Goal: Task Accomplishment & Management: Complete application form

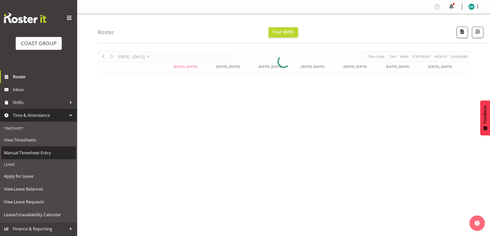
drag, startPoint x: 31, startPoint y: 152, endPoint x: 72, endPoint y: 149, distance: 40.7
click at [32, 152] on span "Manual Timesheet Entry" at bounding box center [38, 153] width 69 height 8
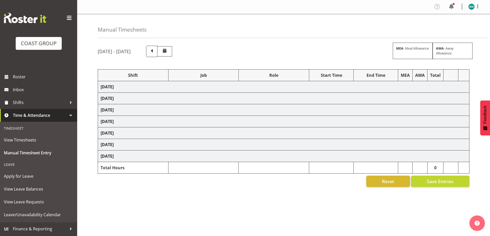
select select "47759"
select select "7032"
select select "47759"
select select "7032"
select select "8"
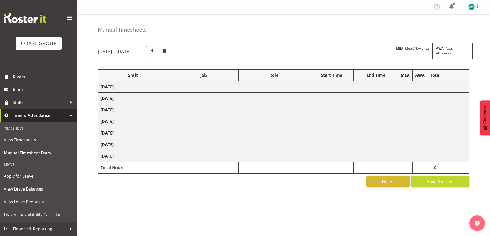
select select "47759"
select select "7032"
select select "47759"
select select "7032"
select select "47759"
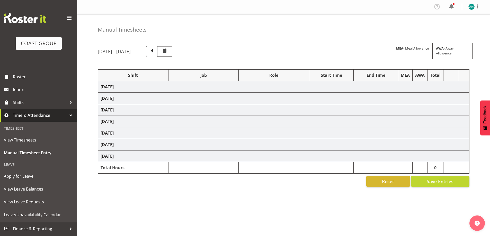
select select "7032"
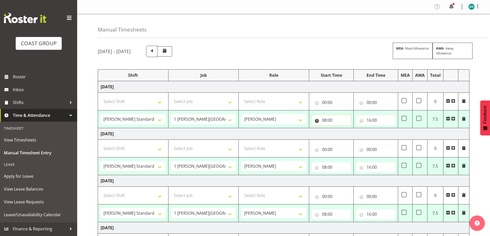
click at [327, 119] on input "08:00" at bounding box center [331, 120] width 39 height 10
drag, startPoint x: 344, startPoint y: 134, endPoint x: 344, endPoint y: 129, distance: 5.9
click at [344, 134] on select "00 01 02 03 04 05 06 07 08 09 10 11 12 13 14 15 16 17 18 19 20 21 22 23" at bounding box center [347, 134] width 12 height 10
select select "7"
click at [341, 129] on select "00 01 02 03 04 05 06 07 08 09 10 11 12 13 14 15 16 17 18 19 20 21 22 23" at bounding box center [347, 134] width 12 height 10
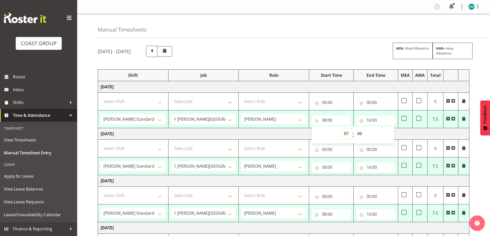
type input "07:00"
click at [360, 133] on select "00 01 02 03 04 05 06 07 08 09 10 11 12 13 14 15 16 17 18 19 20 21 22 23 24 25 2…" at bounding box center [360, 134] width 12 height 10
select select "30"
click at [354, 129] on select "00 01 02 03 04 05 06 07 08 09 10 11 12 13 14 15 16 17 18 19 20 21 22 23 24 25 2…" at bounding box center [360, 134] width 12 height 10
type input "07:30"
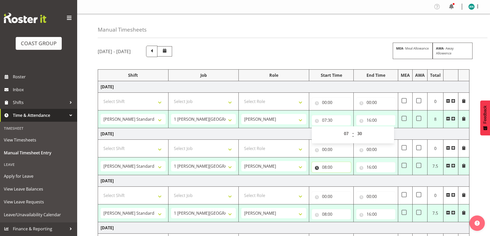
click at [342, 169] on input "08:00" at bounding box center [331, 167] width 39 height 10
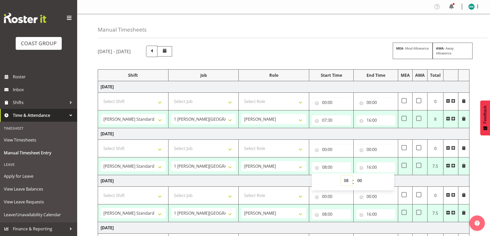
click at [348, 182] on select "00 01 02 03 04 05 06 07 08 09 10 11 12 13 14 15 16 17 18 19 20 21 22 23" at bounding box center [347, 181] width 12 height 10
select select "7"
click at [341, 176] on select "00 01 02 03 04 05 06 07 08 09 10 11 12 13 14 15 16 17 18 19 20 21 22 23" at bounding box center [347, 181] width 12 height 10
type input "07:00"
click at [360, 179] on select "00 01 02 03 04 05 06 07 08 09 10 11 12 13 14 15 16 17 18 19 20 21 22 23 24 25 2…" at bounding box center [360, 181] width 12 height 10
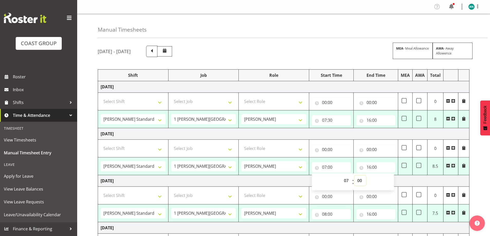
select select "30"
click at [354, 176] on select "00 01 02 03 04 05 06 07 08 09 10 11 12 13 14 15 16 17 18 19 20 21 22 23 24 25 2…" at bounding box center [360, 181] width 12 height 10
type input "07:30"
click at [337, 214] on input "08:00" at bounding box center [331, 214] width 39 height 10
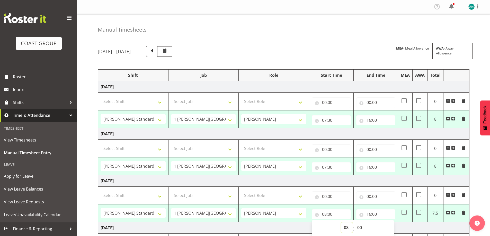
drag, startPoint x: 347, startPoint y: 226, endPoint x: 347, endPoint y: 223, distance: 3.6
click at [347, 226] on select "00 01 02 03 04 05 06 07 08 09 10 11 12 13 14 15 16 17 18 19 20 21 22 23" at bounding box center [347, 228] width 12 height 10
select select "7"
click at [341, 223] on select "00 01 02 03 04 05 06 07 08 09 10 11 12 13 14 15 16 17 18 19 20 21 22 23" at bounding box center [347, 228] width 12 height 10
type input "07:00"
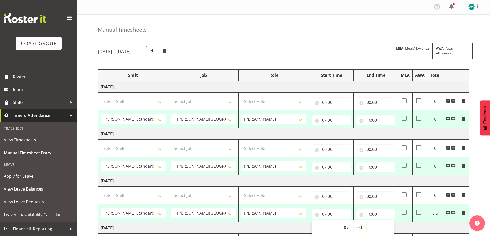
click at [360, 228] on select "00 01 02 03 04 05 06 07 08 09 10 11 12 13 14 15 16 17 18 19 20 21 22 23 24 25 2…" at bounding box center [360, 228] width 12 height 10
select select "30"
click at [354, 223] on select "00 01 02 03 04 05 06 07 08 09 10 11 12 13 14 15 16 17 18 19 20 21 22 23 24 25 2…" at bounding box center [360, 228] width 12 height 10
type input "07:30"
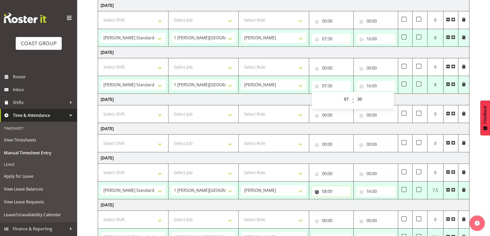
click at [343, 192] on input "08:00" at bounding box center [331, 191] width 39 height 10
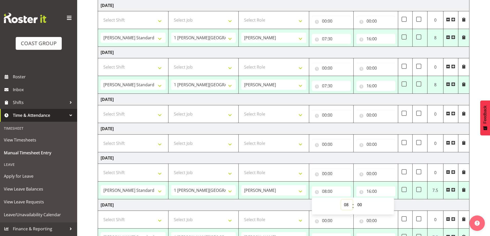
click at [347, 206] on select "00 01 02 03 04 05 06 07 08 09 10 11 12 13 14 15 16 17 18 19 20 21 22 23" at bounding box center [347, 205] width 12 height 10
select select "7"
click at [341, 200] on select "00 01 02 03 04 05 06 07 08 09 10 11 12 13 14 15 16 17 18 19 20 21 22 23" at bounding box center [347, 205] width 12 height 10
type input "07:00"
click at [359, 203] on select "00 01 02 03 04 05 06 07 08 09 10 11 12 13 14 15 16 17 18 19 20 21 22 23 24 25 2…" at bounding box center [360, 205] width 12 height 10
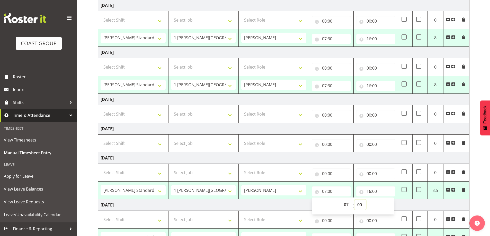
select select "30"
click at [354, 200] on select "00 01 02 03 04 05 06 07 08 09 10 11 12 13 14 15 16 17 18 19 20 21 22 23 24 25 2…" at bounding box center [360, 205] width 12 height 10
type input "07:30"
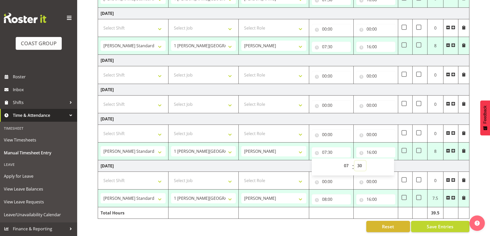
scroll to position [171, 0]
click at [330, 196] on input "08:00" at bounding box center [331, 199] width 39 height 10
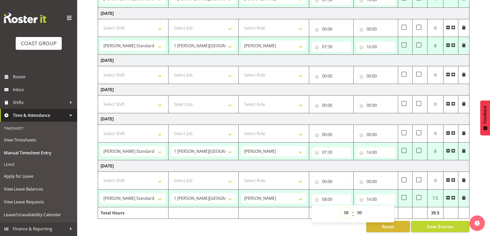
click at [347, 209] on select "00 01 02 03 04 05 06 07 08 09 10 11 12 13 14 15 16 17 18 19 20 21 22 23" at bounding box center [347, 213] width 12 height 10
select select "7"
click at [341, 208] on select "00 01 02 03 04 05 06 07 08 09 10 11 12 13 14 15 16 17 18 19 20 21 22 23" at bounding box center [347, 213] width 12 height 10
type input "07:00"
click at [360, 209] on select "00 01 02 03 04 05 06 07 08 09 10 11 12 13 14 15 16 17 18 19 20 21 22 23 24 25 2…" at bounding box center [360, 213] width 12 height 10
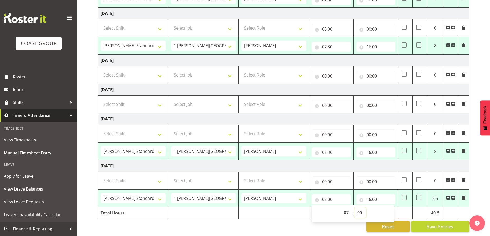
select select "30"
click at [354, 208] on select "00 01 02 03 04 05 06 07 08 09 10 11 12 13 14 15 16 17 18 19 20 21 22 23 24 25 2…" at bounding box center [360, 213] width 12 height 10
type input "07:30"
drag, startPoint x: 343, startPoint y: 227, endPoint x: 416, endPoint y: 222, distance: 72.4
click at [344, 227] on div "Reset Save Entries" at bounding box center [283, 226] width 371 height 11
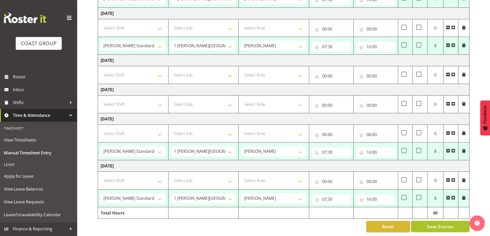
click at [429, 225] on span "Save Entries" at bounding box center [440, 226] width 27 height 7
select select "47759"
select select "7032"
select select "47759"
select select "7032"
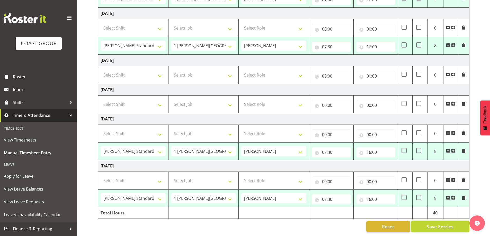
select select "47759"
select select "7032"
select select "47759"
select select "7032"
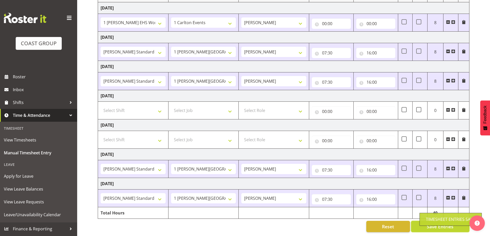
select select "47759"
select select "7032"
type input "07:30"
type input "16:00"
select select "47759"
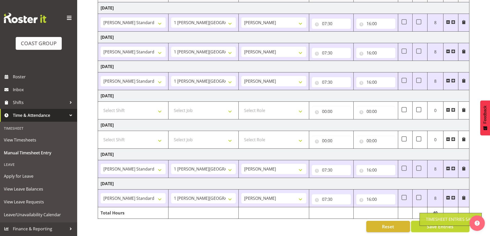
select select "7032"
select select "47759"
select select "7032"
select select "47759"
select select "7032"
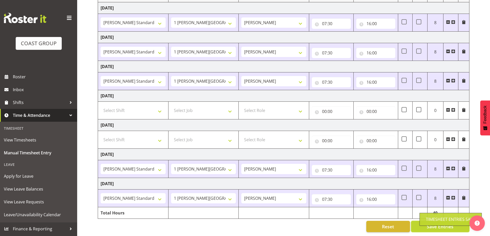
select select "47759"
select select "7032"
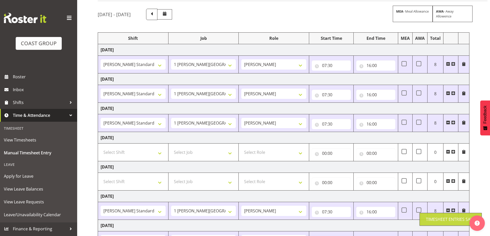
scroll to position [0, 0]
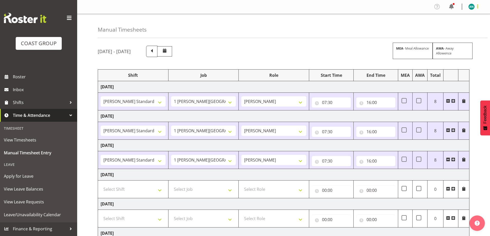
click at [478, 5] on span at bounding box center [477, 6] width 6 height 6
click at [448, 29] on link "Log Out" at bounding box center [455, 26] width 49 height 9
